Goal: Task Accomplishment & Management: Manage account settings

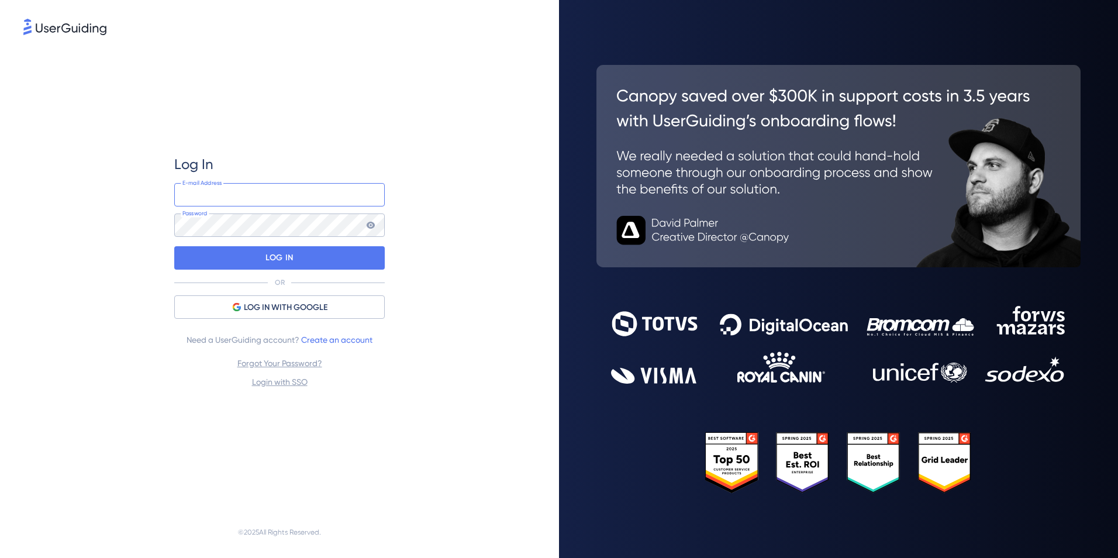
click at [264, 196] on input "email" at bounding box center [279, 194] width 211 height 23
click at [188, 255] on div "LOG IN" at bounding box center [279, 257] width 211 height 23
click at [189, 260] on div "LOG IN" at bounding box center [279, 257] width 211 height 23
click at [227, 195] on input "email" at bounding box center [279, 194] width 211 height 23
type input "[PERSON_NAME][EMAIL_ADDRESS][DOMAIN_NAME]"
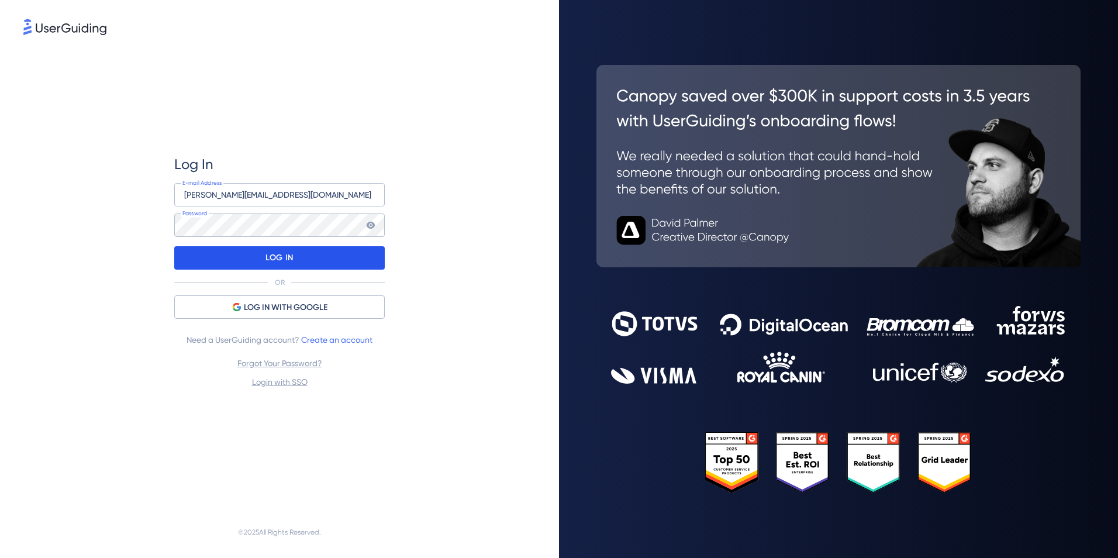
click at [252, 266] on div "LOG IN" at bounding box center [279, 257] width 211 height 23
